Goal: Task Accomplishment & Management: Use online tool/utility

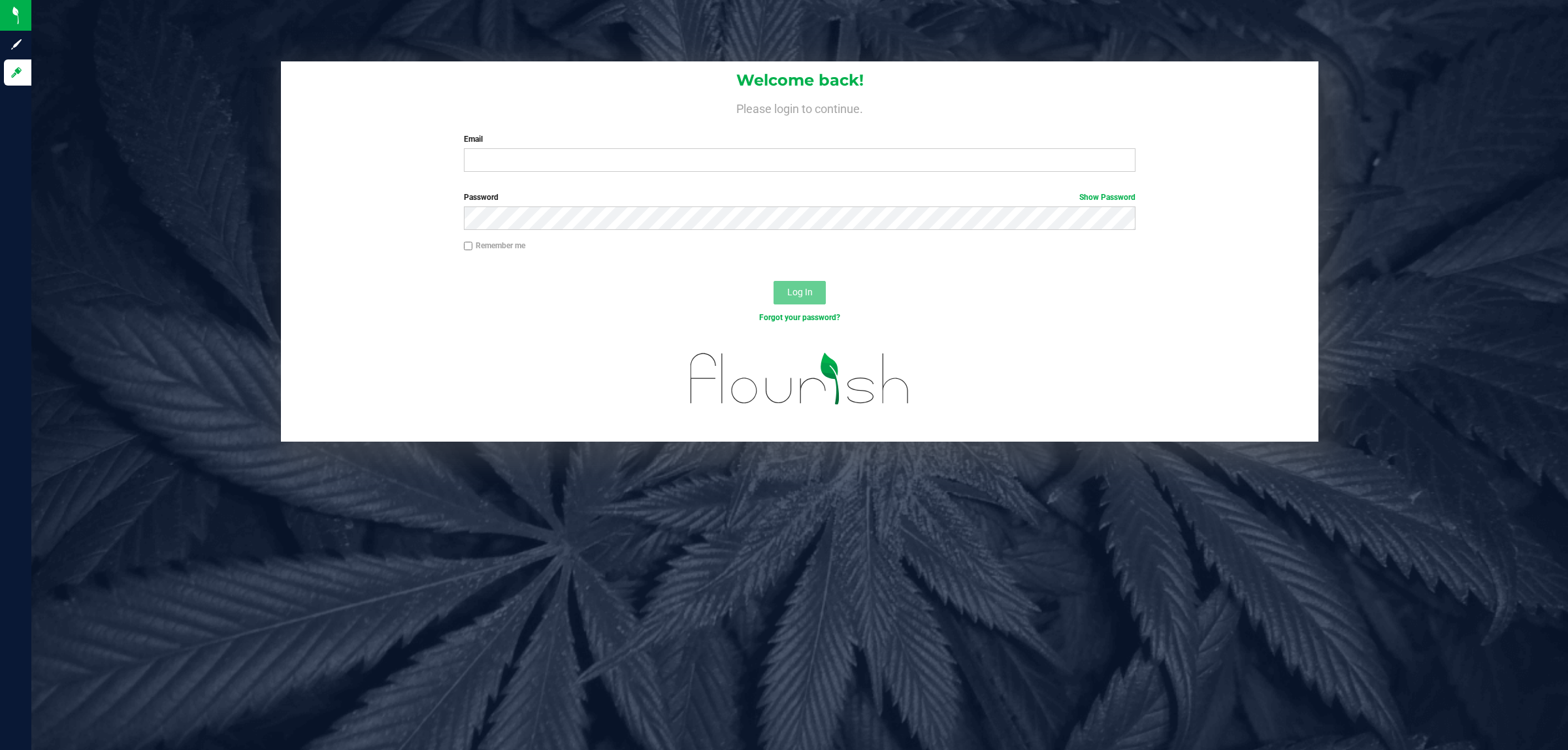
click at [1106, 279] on div "Log In" at bounding box center [800, 297] width 1038 height 44
click at [865, 159] on input "Email" at bounding box center [800, 160] width 672 height 23
type input "[EMAIL_ADDRESS][DOMAIN_NAME]"
click at [774, 281] on button "Log In" at bounding box center [800, 292] width 52 height 23
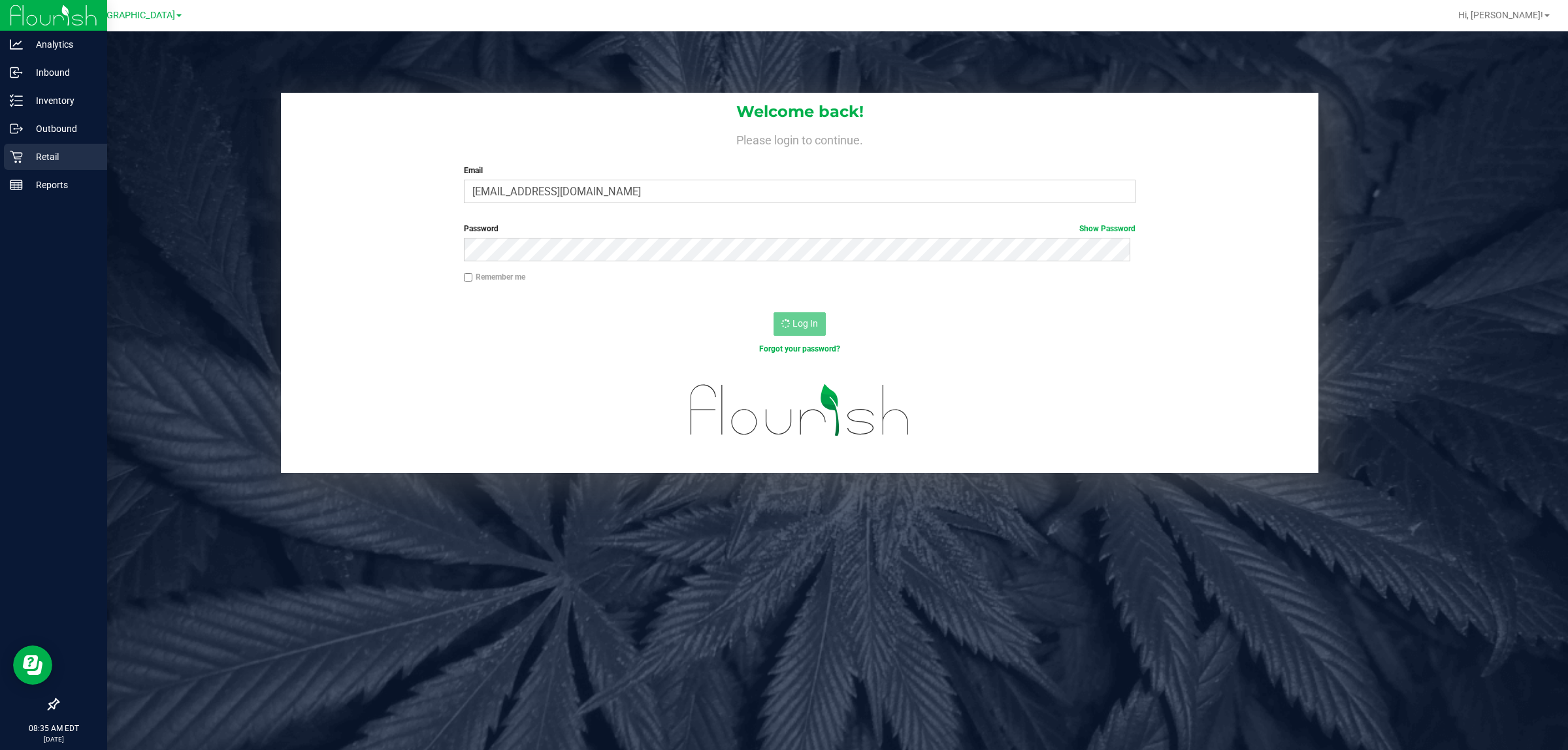
click at [56, 164] on p "Retail" at bounding box center [62, 156] width 78 height 16
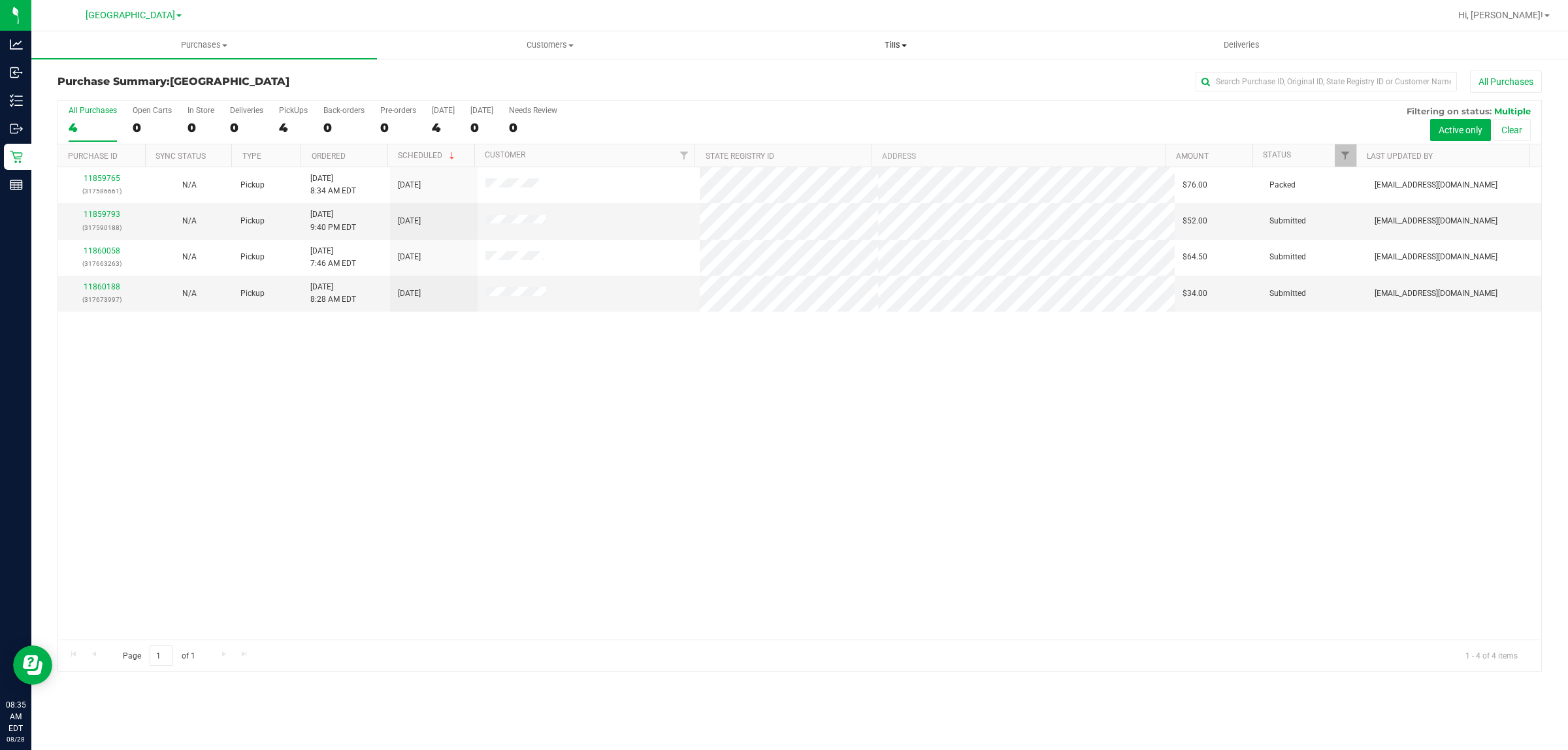
click at [868, 49] on span "Tills" at bounding box center [895, 45] width 344 height 12
click at [781, 79] on span "Manage tills" at bounding box center [766, 79] width 88 height 11
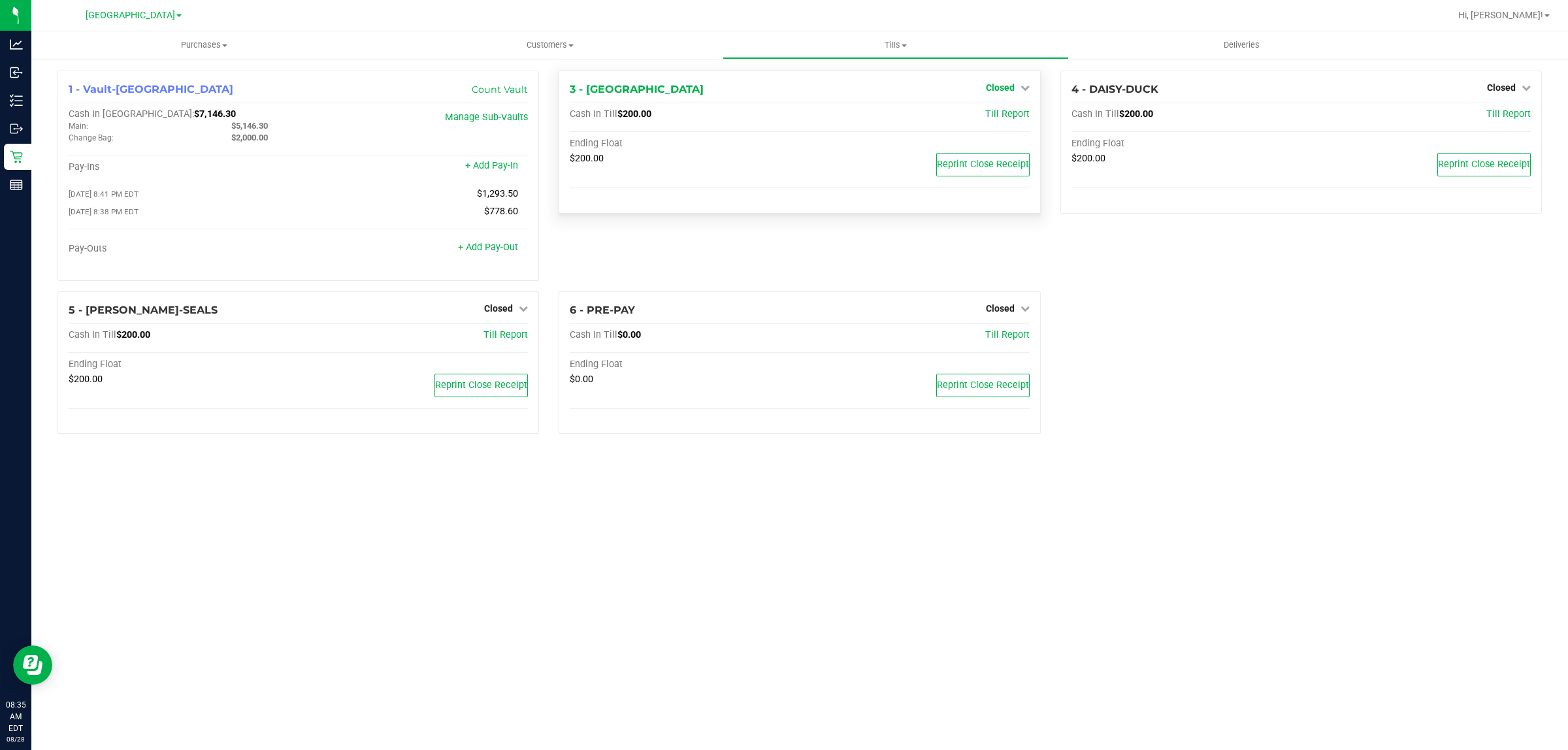
click at [997, 85] on span "Closed" at bounding box center [1000, 87] width 29 height 10
click at [991, 111] on link "Open Till" at bounding box center [1000, 114] width 34 height 10
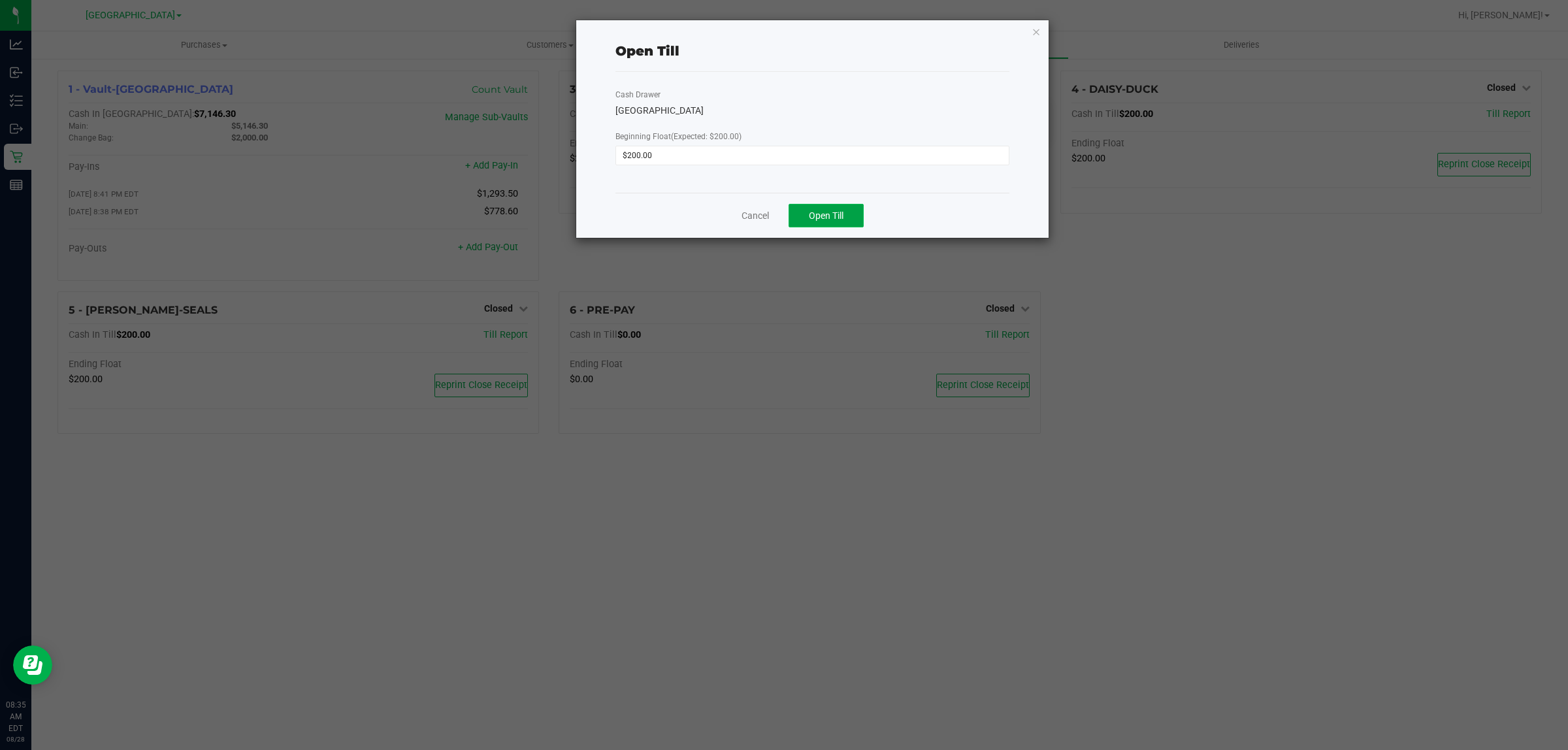
click at [811, 214] on span "Open Till" at bounding box center [826, 215] width 34 height 10
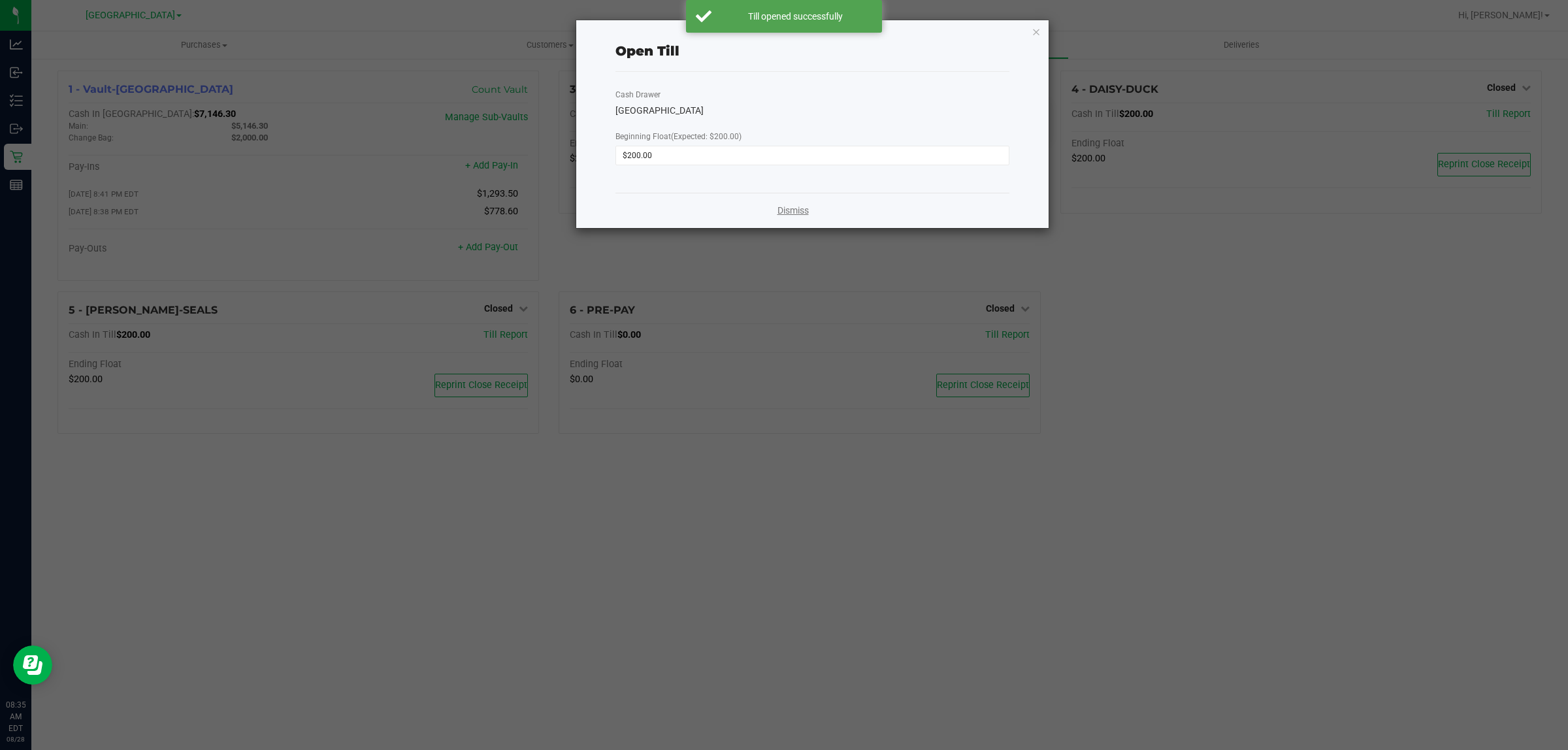
click at [804, 214] on link "Dismiss" at bounding box center [793, 211] width 31 height 14
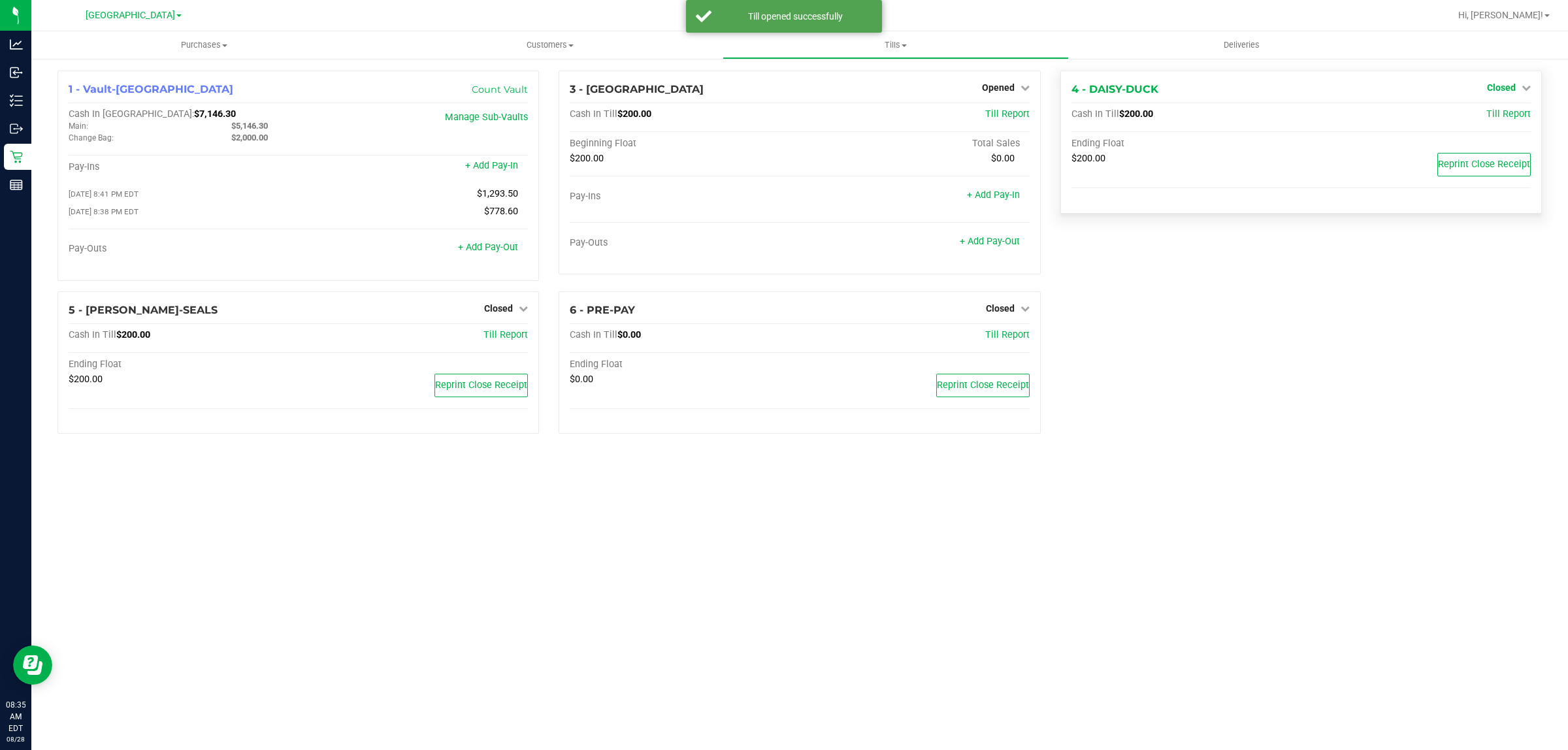
click at [1499, 92] on span "Closed" at bounding box center [1501, 87] width 29 height 10
click at [1487, 119] on link "Open Till" at bounding box center [1501, 114] width 34 height 10
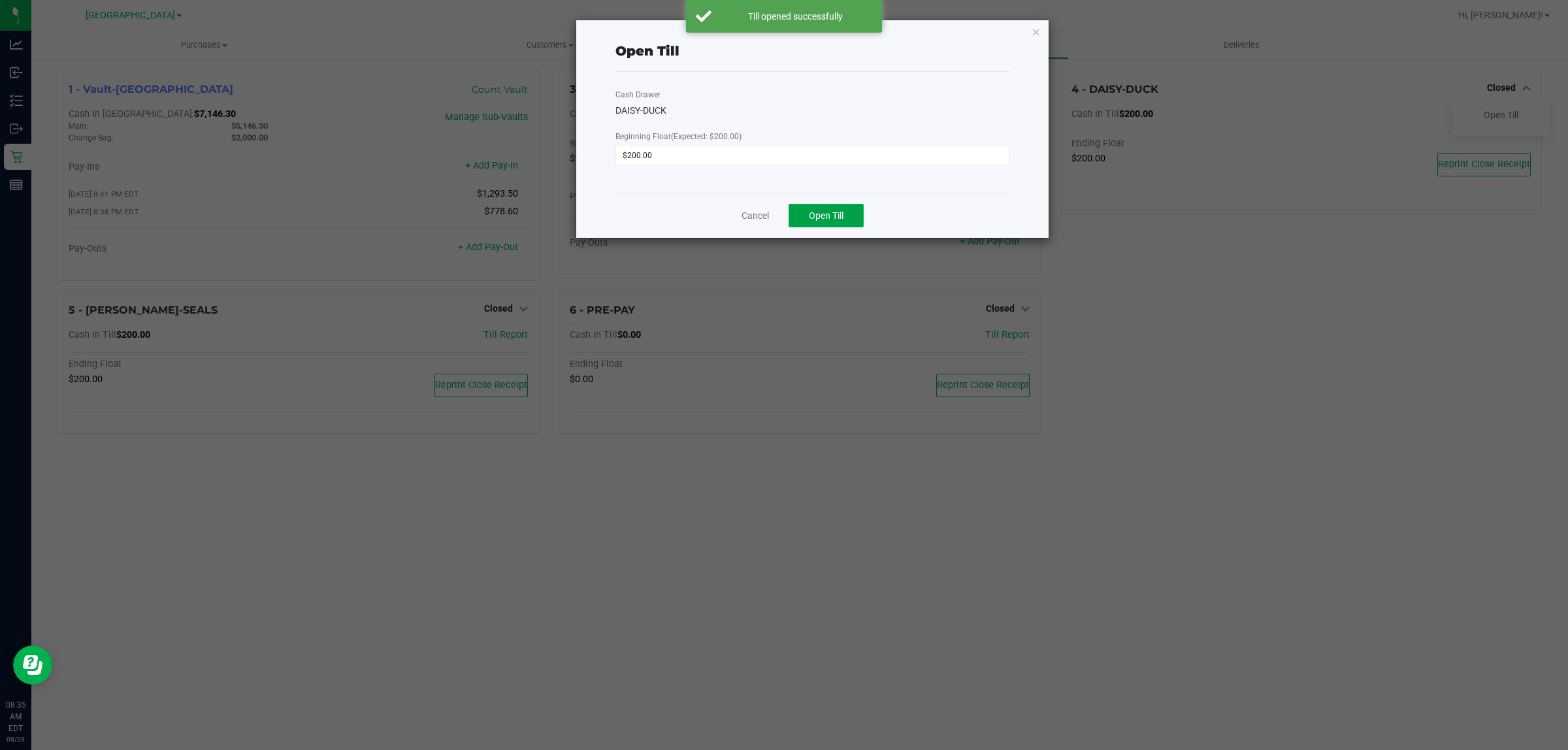
click at [836, 217] on span "Open Till" at bounding box center [826, 215] width 34 height 10
click at [795, 211] on link "Dismiss" at bounding box center [793, 211] width 31 height 14
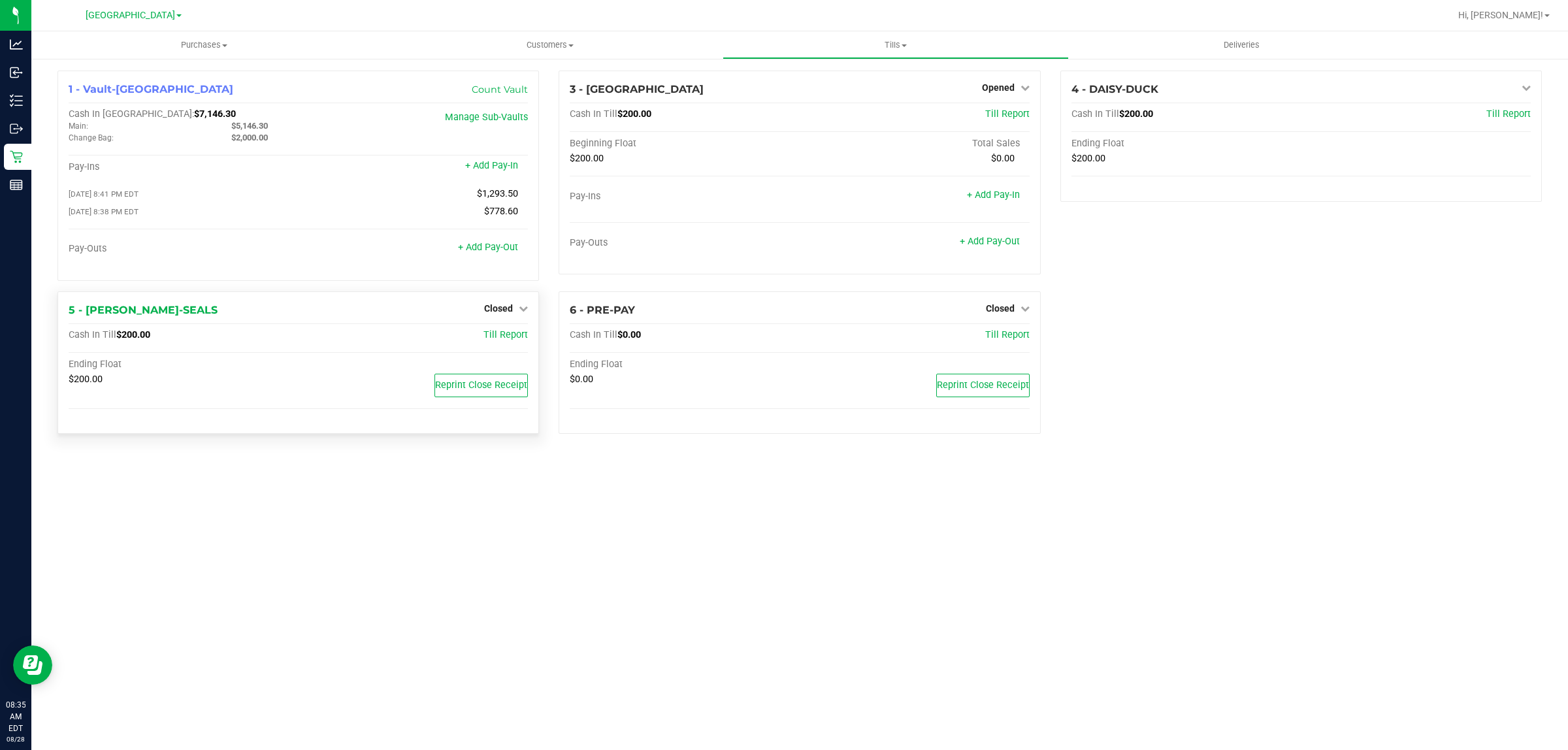
click at [501, 316] on div "Closed" at bounding box center [506, 308] width 44 height 16
click at [502, 314] on span "Closed" at bounding box center [498, 307] width 29 height 10
click at [497, 339] on link "Open Till" at bounding box center [498, 335] width 34 height 10
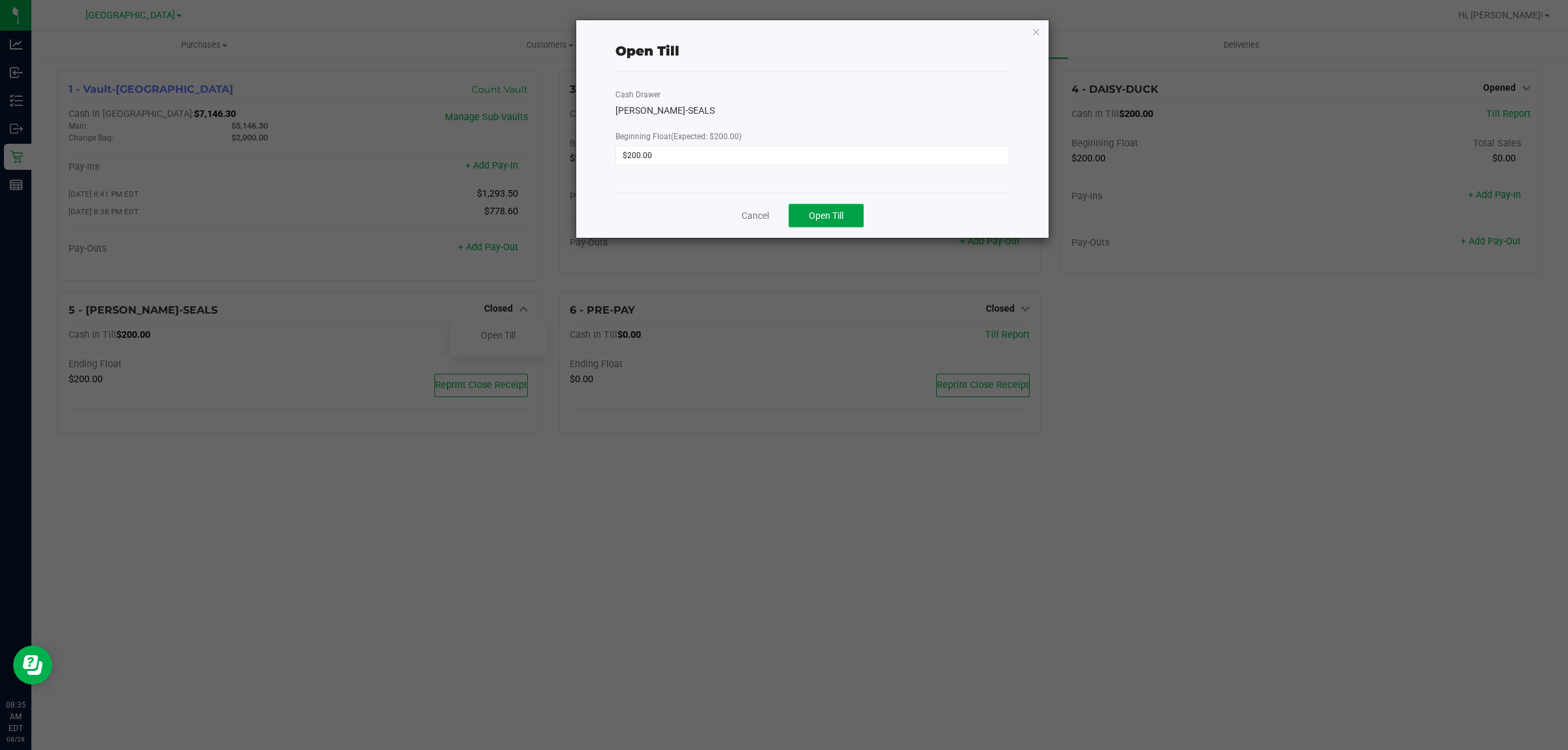
click at [809, 214] on span "Open Till" at bounding box center [826, 215] width 34 height 10
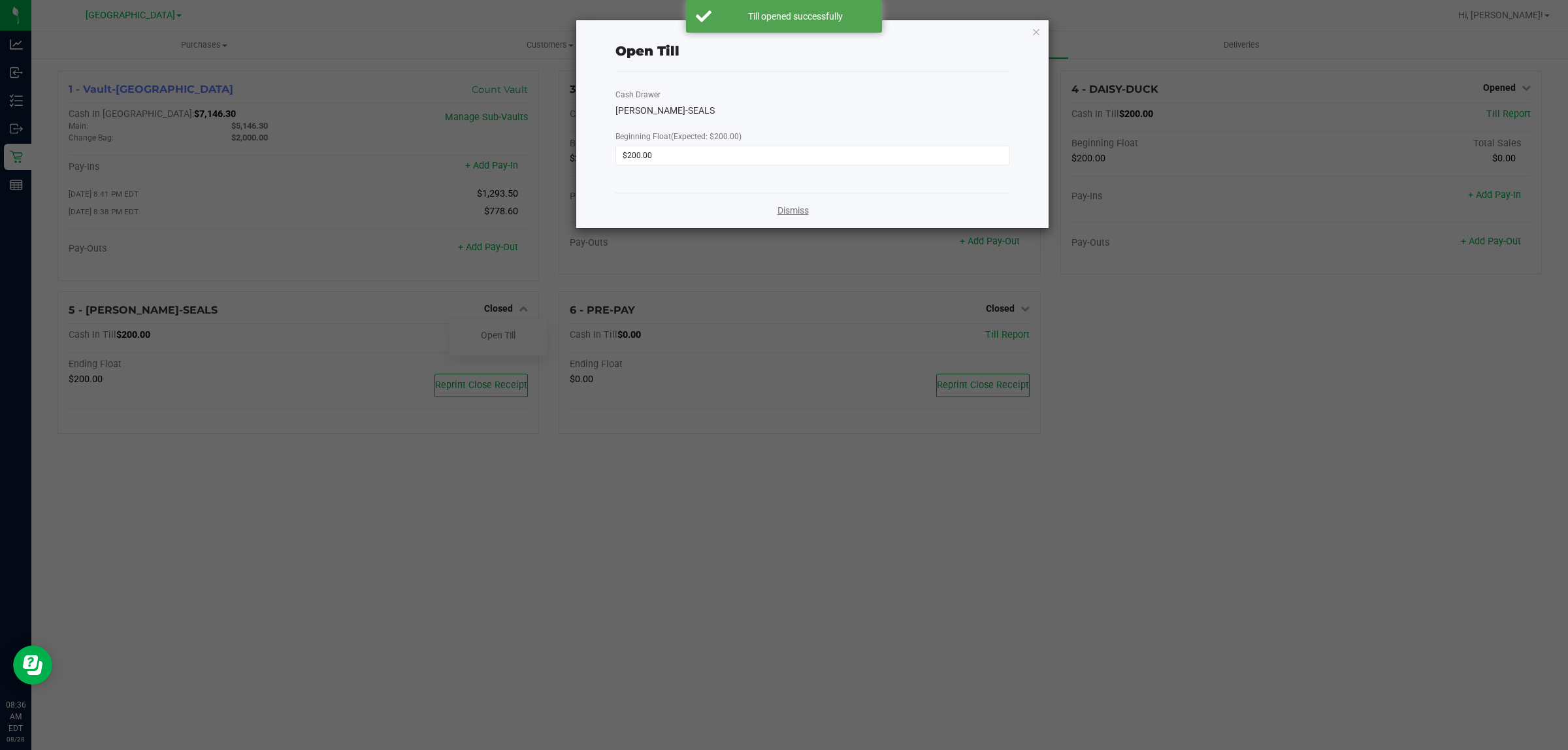
click at [778, 208] on link "Dismiss" at bounding box center [793, 211] width 31 height 14
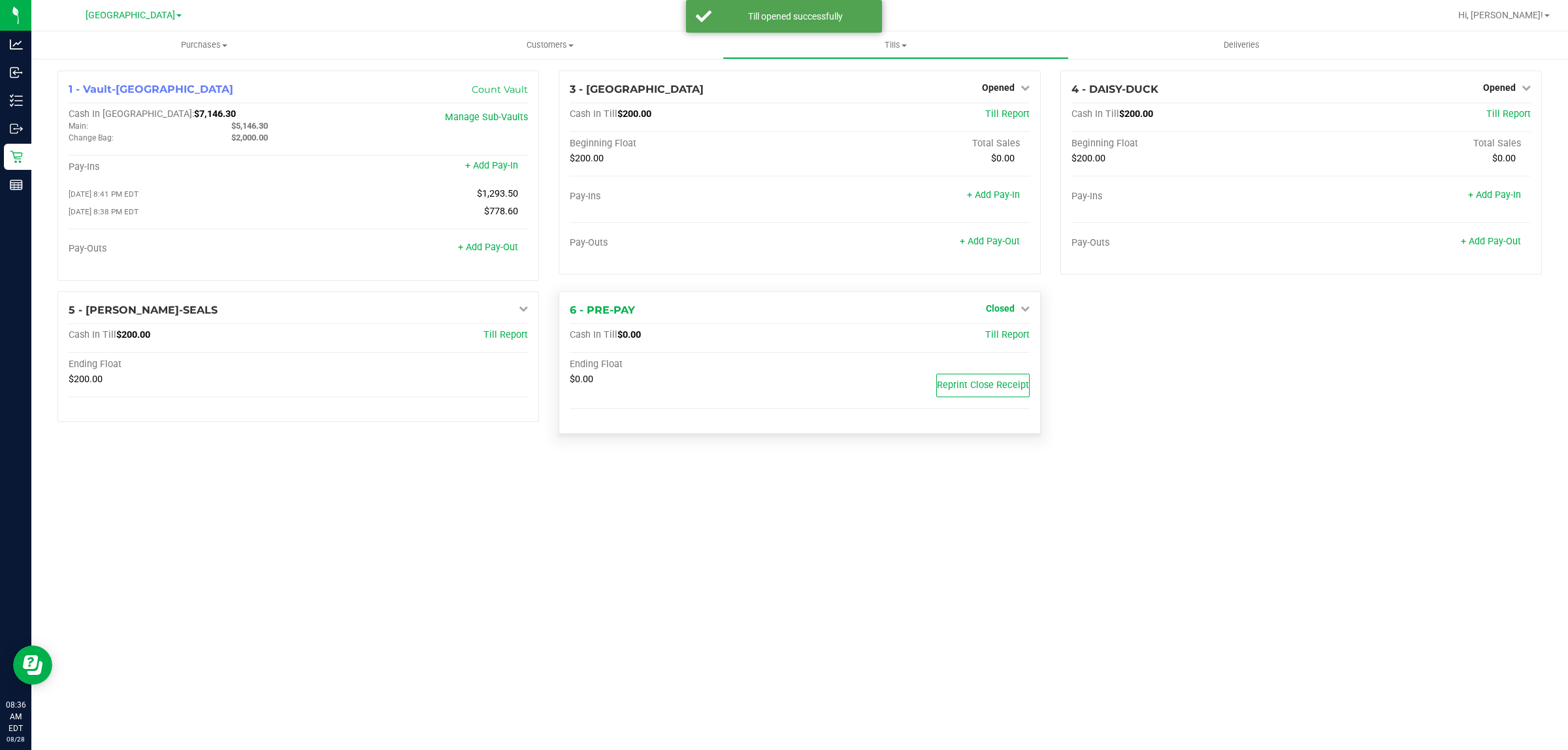
click at [1023, 312] on icon at bounding box center [1025, 308] width 9 height 9
drag, startPoint x: 994, startPoint y: 350, endPoint x: 994, endPoint y: 343, distance: 7.0
click at [994, 348] on div "Open Till" at bounding box center [999, 337] width 98 height 38
click at [994, 339] on link "Open Till" at bounding box center [1000, 335] width 34 height 10
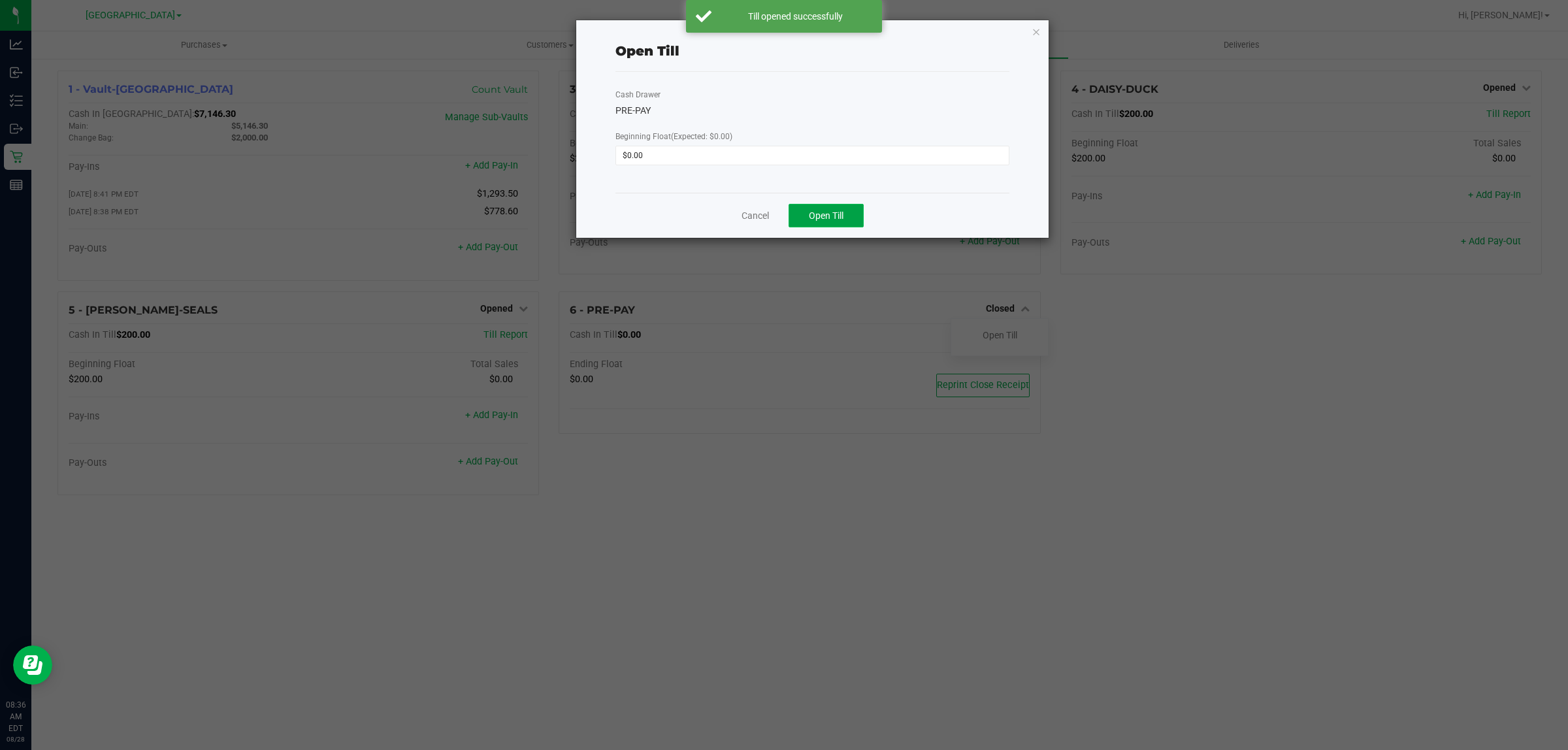
click at [818, 216] on span "Open Till" at bounding box center [826, 215] width 34 height 10
click at [800, 216] on link "Dismiss" at bounding box center [793, 211] width 31 height 14
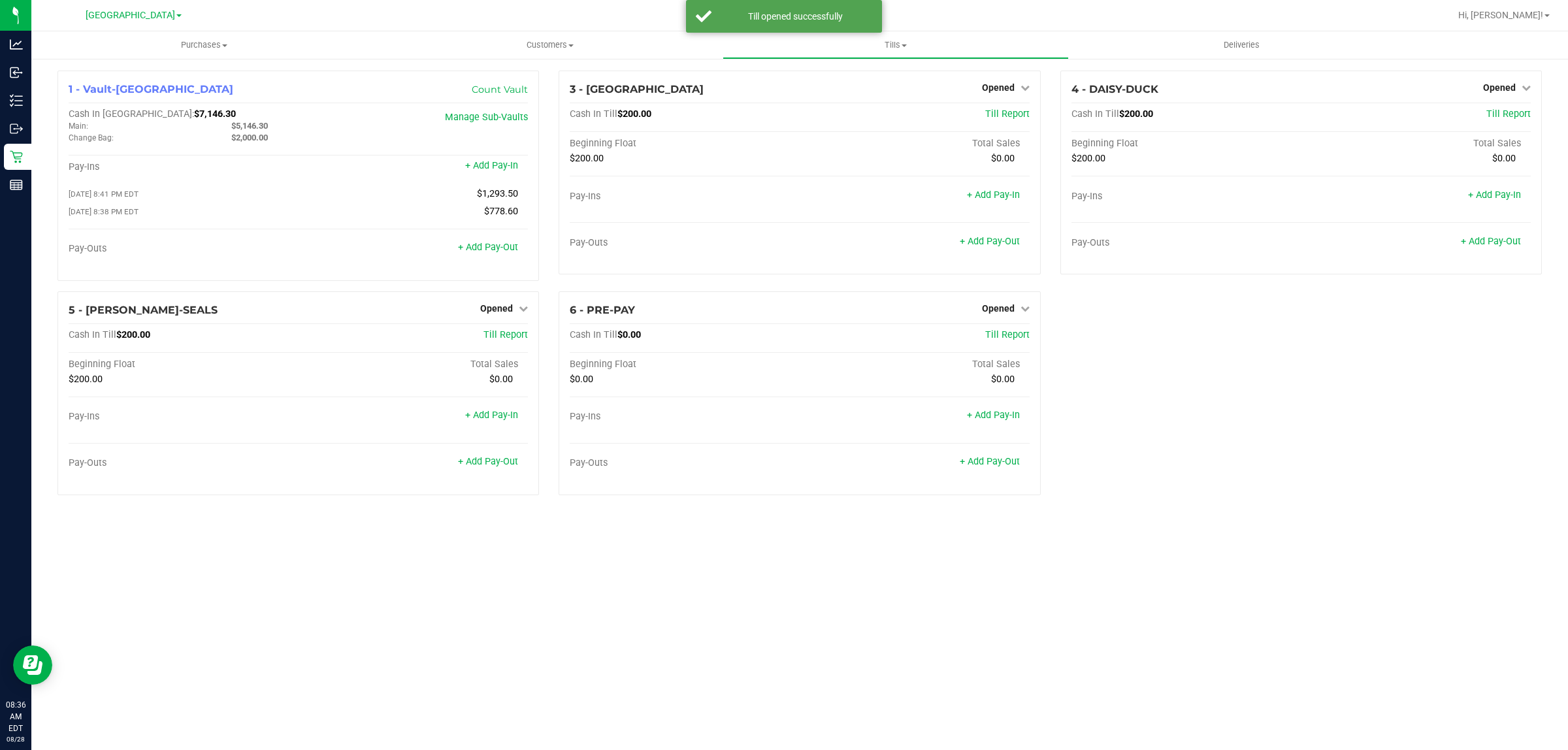
drag, startPoint x: 399, startPoint y: 723, endPoint x: 396, endPoint y: 735, distance: 12.4
click at [396, 735] on div "Purchases Summary of purchases Fulfillment All purchases Customers All customer…" at bounding box center [800, 390] width 1537 height 718
